Goal: Transaction & Acquisition: Purchase product/service

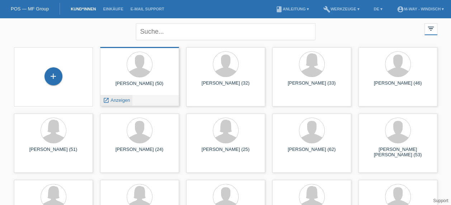
click at [112, 101] on span "Anzeigen" at bounding box center [120, 100] width 19 height 5
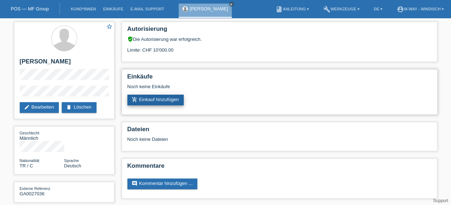
click at [174, 101] on link "add_shopping_cart Einkauf hinzufügen" at bounding box center [155, 100] width 57 height 11
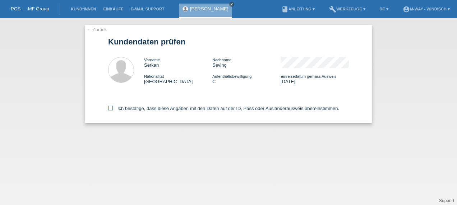
click at [109, 108] on icon at bounding box center [110, 108] width 5 height 5
click at [109, 108] on input "Ich bestätige, dass diese Angaben mit den Daten auf der ID, Pass oder Ausländer…" at bounding box center [110, 108] width 5 height 5
checkbox input "true"
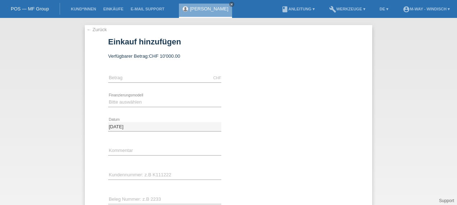
click at [180, 73] on div "CHF error Betrag" at bounding box center [164, 78] width 113 height 24
click at [172, 78] on input "text" at bounding box center [164, 78] width 113 height 9
type input "3251.85"
click at [171, 101] on select "Bitte auswählen Fixe Raten Kauf auf Rechnung mit Teilzahlungsoption" at bounding box center [164, 102] width 113 height 9
select select "77"
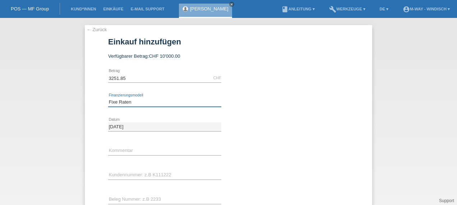
click at [108, 98] on select "Bitte auswählen Fixe Raten Kauf auf Rechnung mit Teilzahlungsoption" at bounding box center [164, 102] width 113 height 9
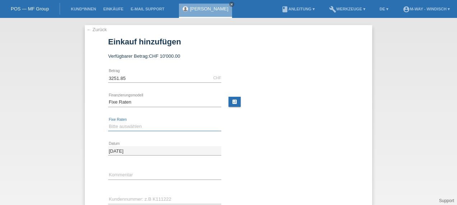
click at [167, 128] on select "Bitte auswählen 4 Raten 5 Raten 6 Raten 7 Raten 8 Raten 9 Raten 10 Raten 11 Rat…" at bounding box center [164, 126] width 113 height 9
select select "202"
click at [108, 122] on select "Bitte auswählen 4 Raten 5 Raten 6 Raten 7 Raten 8 Raten 9 Raten 10 Raten 11 Rat…" at bounding box center [164, 126] width 113 height 9
click at [230, 101] on link "calculate" at bounding box center [234, 102] width 12 height 10
type input "3251.85"
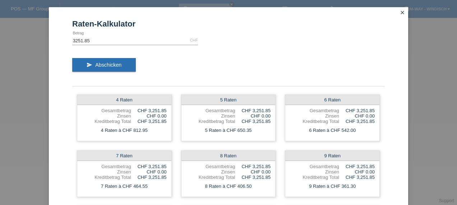
click at [399, 14] on icon "close" at bounding box center [402, 13] width 6 height 6
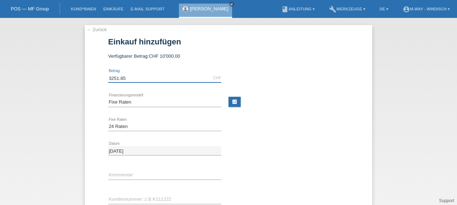
click at [141, 78] on input "3251.85" at bounding box center [164, 78] width 113 height 9
type input "3271.75"
click at [233, 103] on link "calculate" at bounding box center [234, 102] width 12 height 10
type input "3271.75"
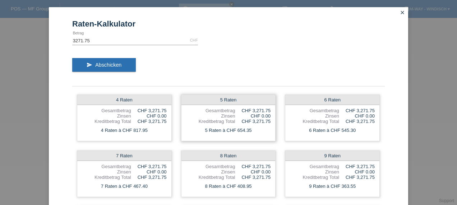
click at [256, 117] on div "CHF 0.00" at bounding box center [253, 115] width 36 height 5
click at [399, 13] on icon "close" at bounding box center [402, 13] width 6 height 6
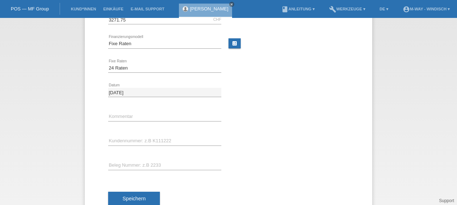
scroll to position [61, 0]
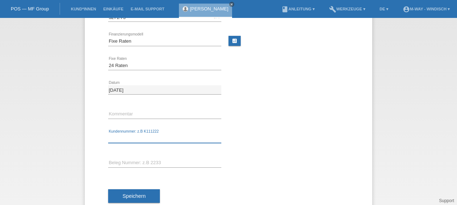
click at [126, 140] on input "text" at bounding box center [164, 138] width 113 height 9
type input "K272323"
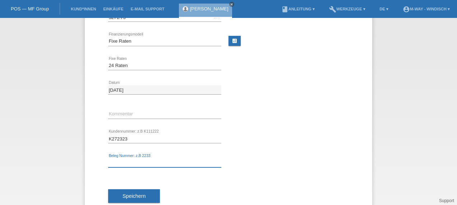
click at [165, 161] on input "text" at bounding box center [164, 163] width 113 height 9
type input "43167/26"
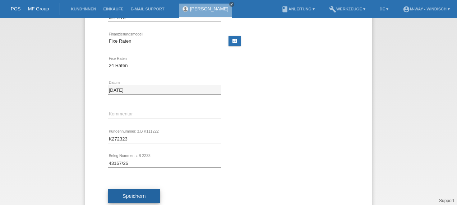
click at [143, 193] on button "Speichern" at bounding box center [134, 197] width 52 height 14
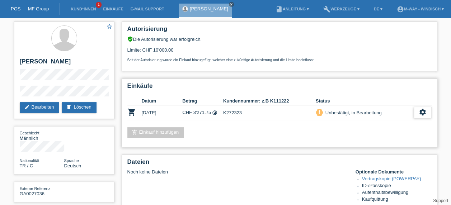
click at [422, 114] on icon "settings" at bounding box center [423, 112] width 8 height 8
click at [423, 114] on icon "settings" at bounding box center [423, 112] width 8 height 8
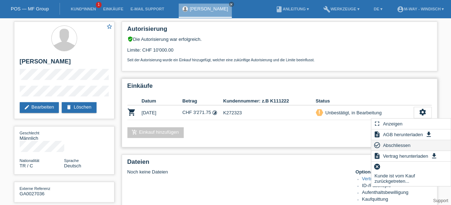
click at [399, 145] on span "Abschliessen" at bounding box center [397, 145] width 30 height 9
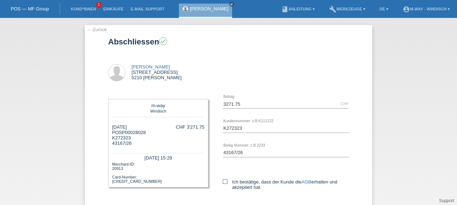
click at [223, 181] on icon at bounding box center [225, 182] width 5 height 5
click at [223, 181] on input "Ich bestätige, dass der Kunde die AGB erhalten und akzeptiert hat." at bounding box center [225, 182] width 5 height 5
checkbox input "true"
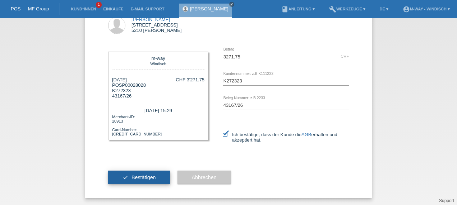
click at [121, 179] on button "check Bestätigen" at bounding box center [139, 178] width 62 height 14
